Goal: Task Accomplishment & Management: Use online tool/utility

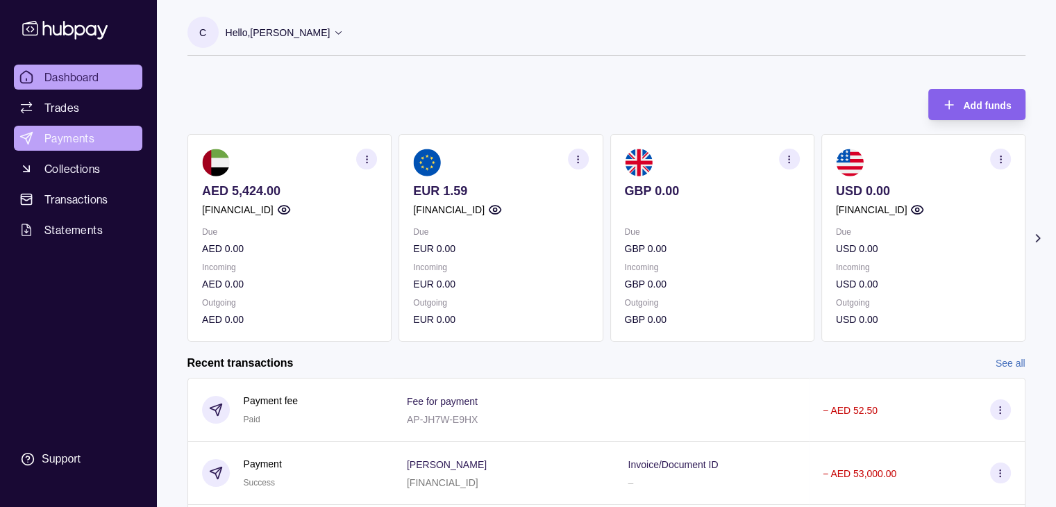
click at [60, 142] on span "Payments" at bounding box center [69, 138] width 50 height 17
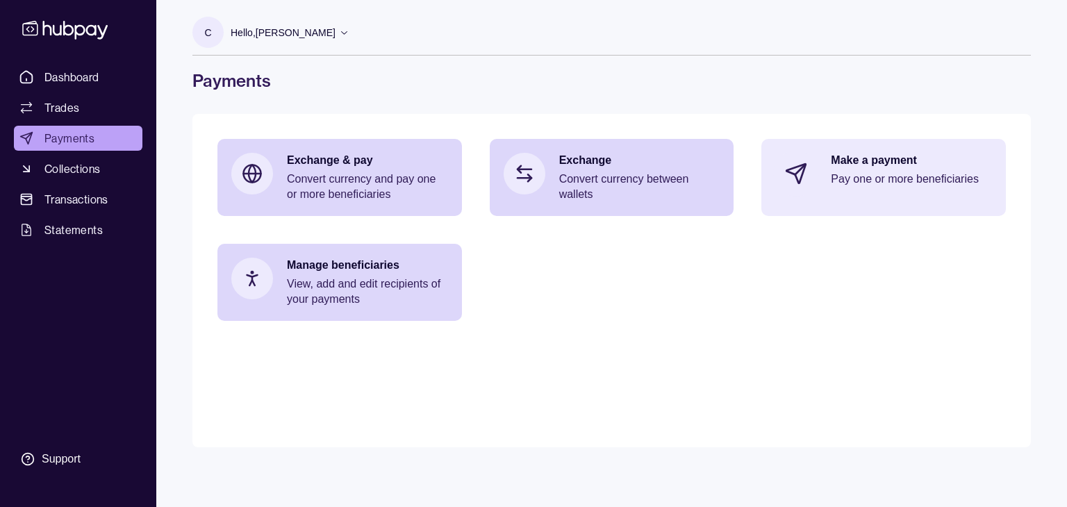
click at [861, 163] on p "Make a payment" at bounding box center [911, 160] width 161 height 15
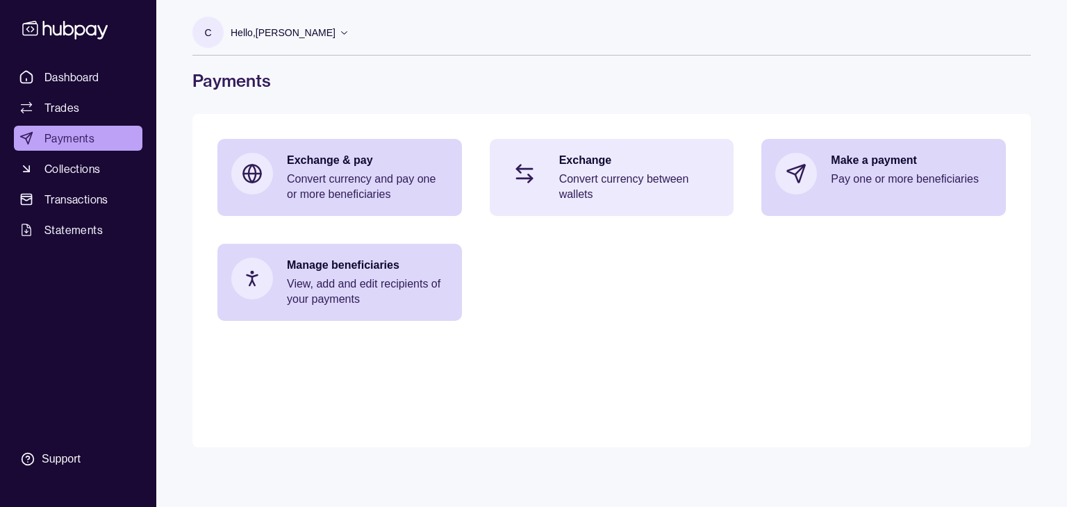
click at [579, 187] on p "Convert currency between wallets" at bounding box center [639, 187] width 161 height 31
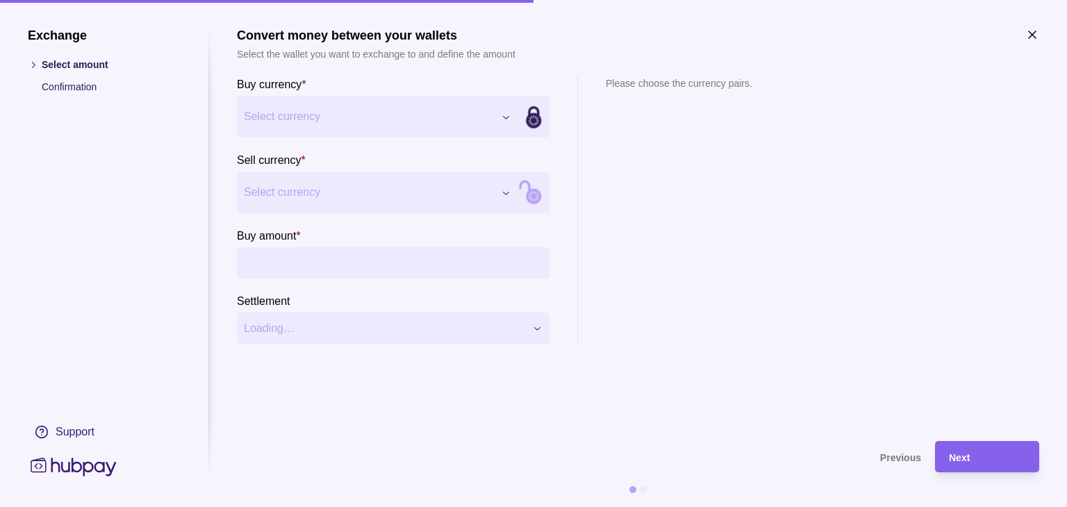
click at [508, 506] on div "Exchange Select amount Confirmation Support Convert money between your wallets …" at bounding box center [533, 507] width 1067 height 0
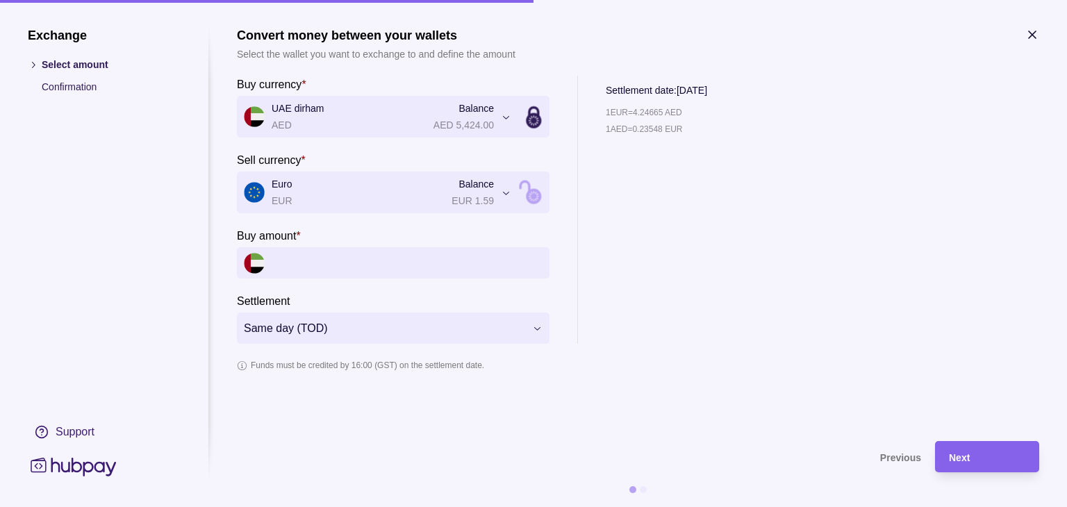
click at [341, 259] on input "Buy amount *" at bounding box center [407, 262] width 271 height 31
type input "*"
type input "**"
